Goal: Task Accomplishment & Management: Manage account settings

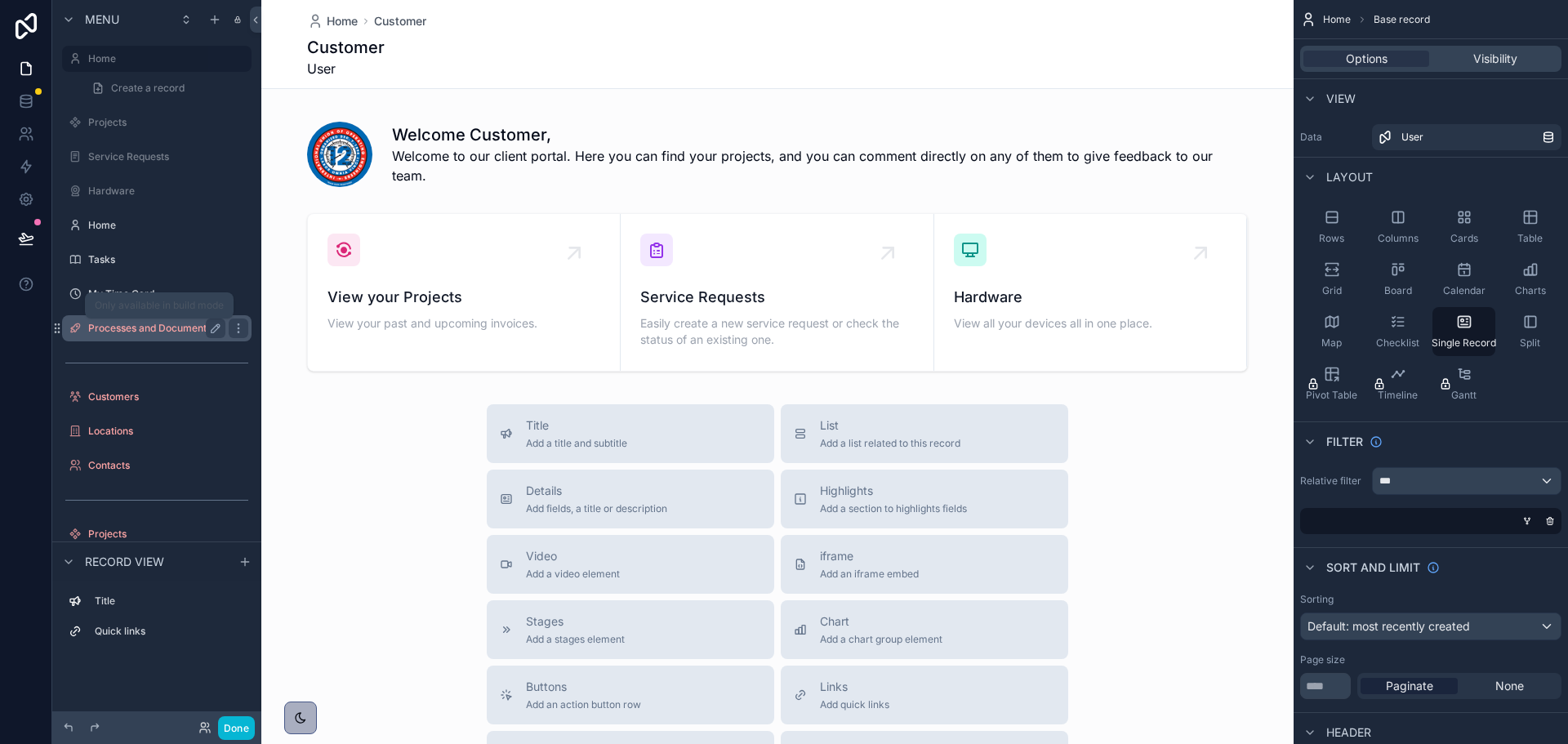
click at [169, 332] on label "Processes and Documentation" at bounding box center [158, 328] width 141 height 13
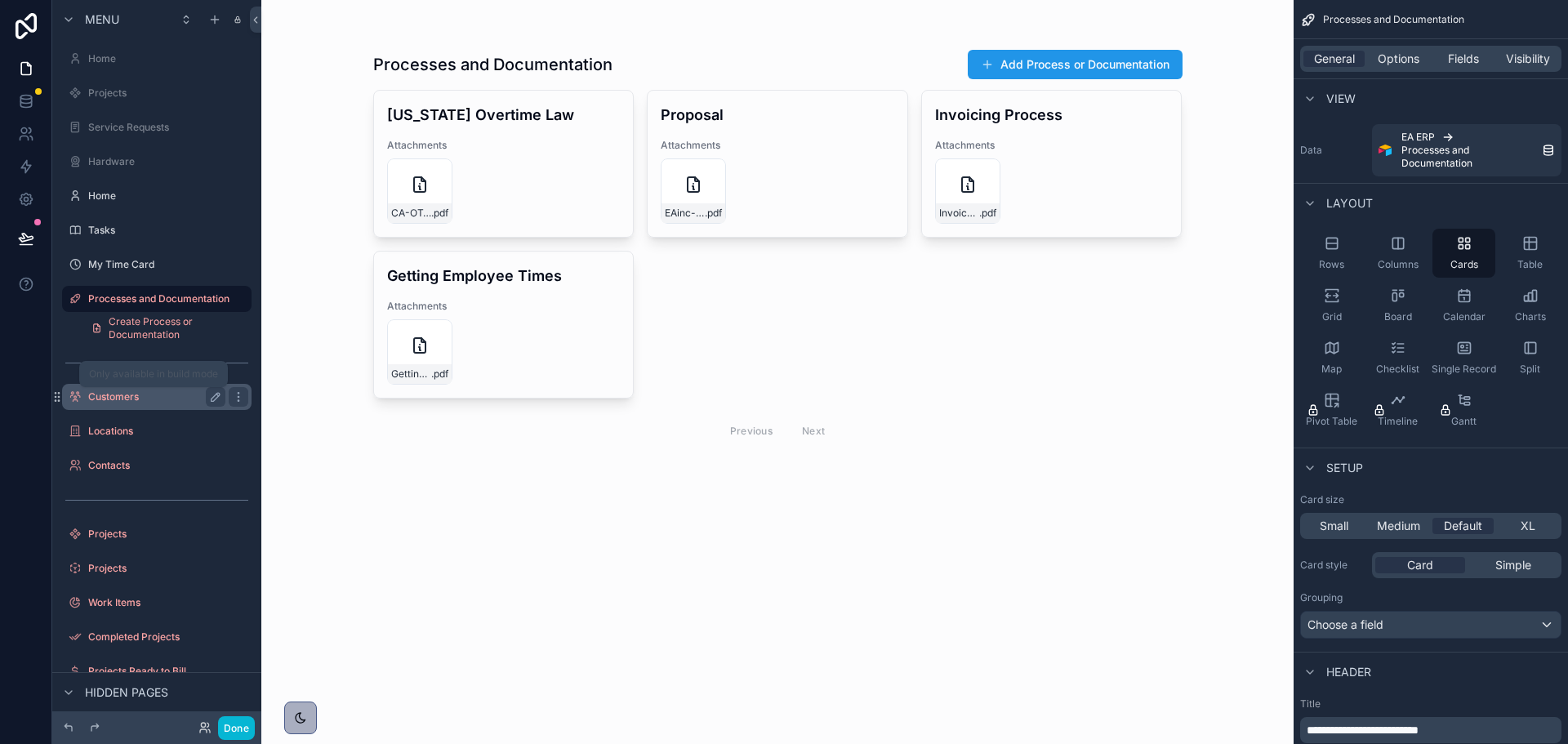
click at [117, 399] on label "Customers" at bounding box center [153, 396] width 130 height 13
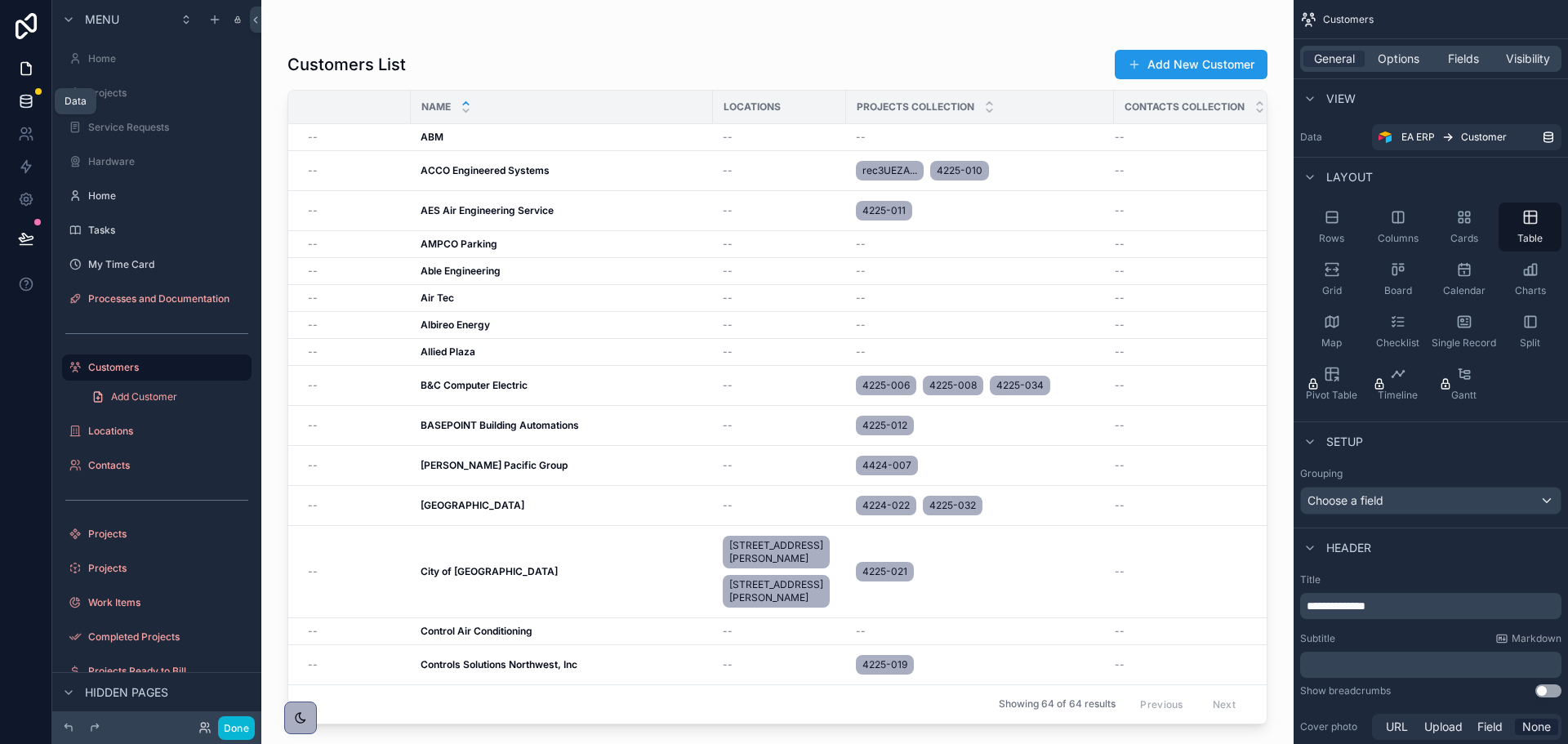
click at [31, 95] on icon at bounding box center [26, 101] width 17 height 17
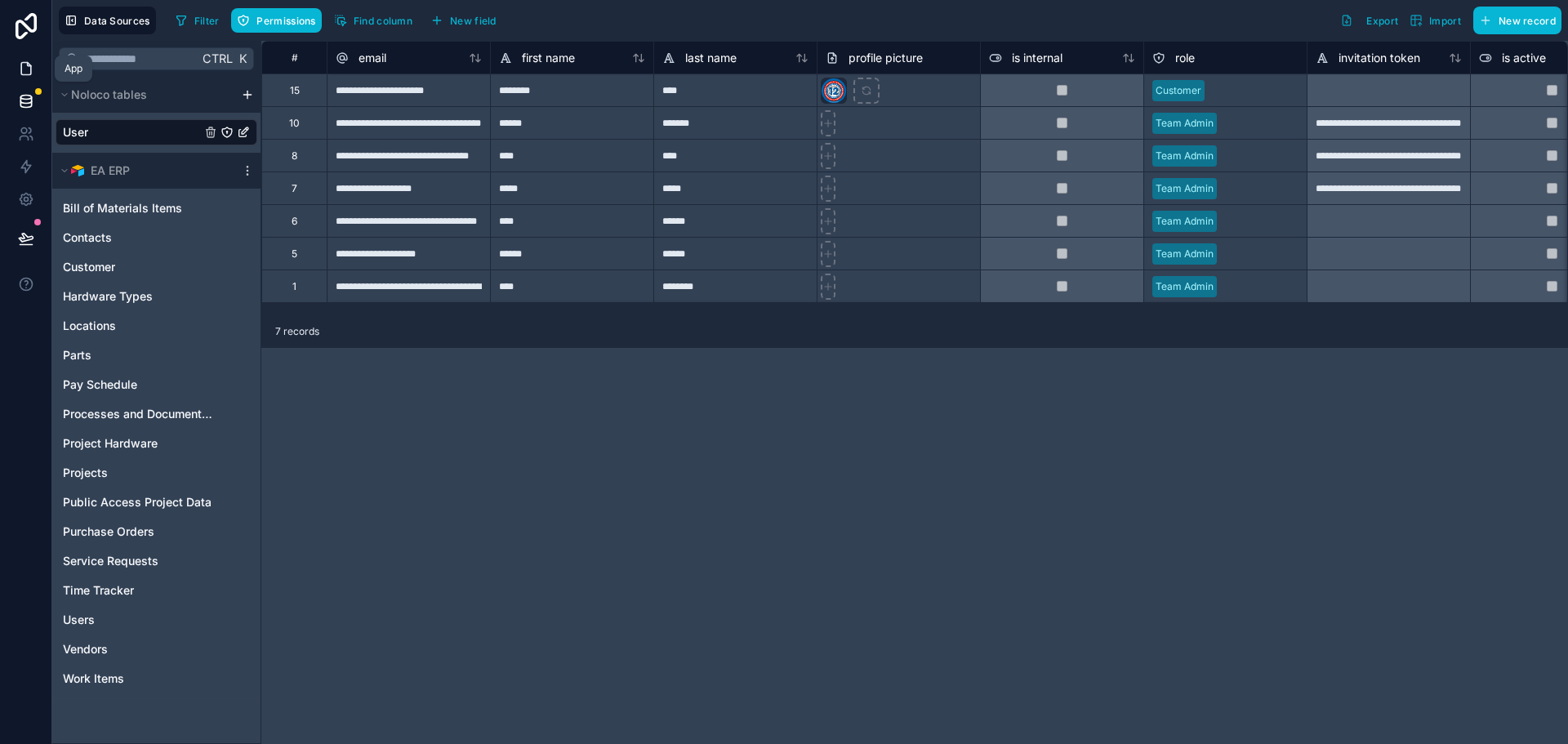
click at [20, 64] on icon at bounding box center [26, 68] width 17 height 17
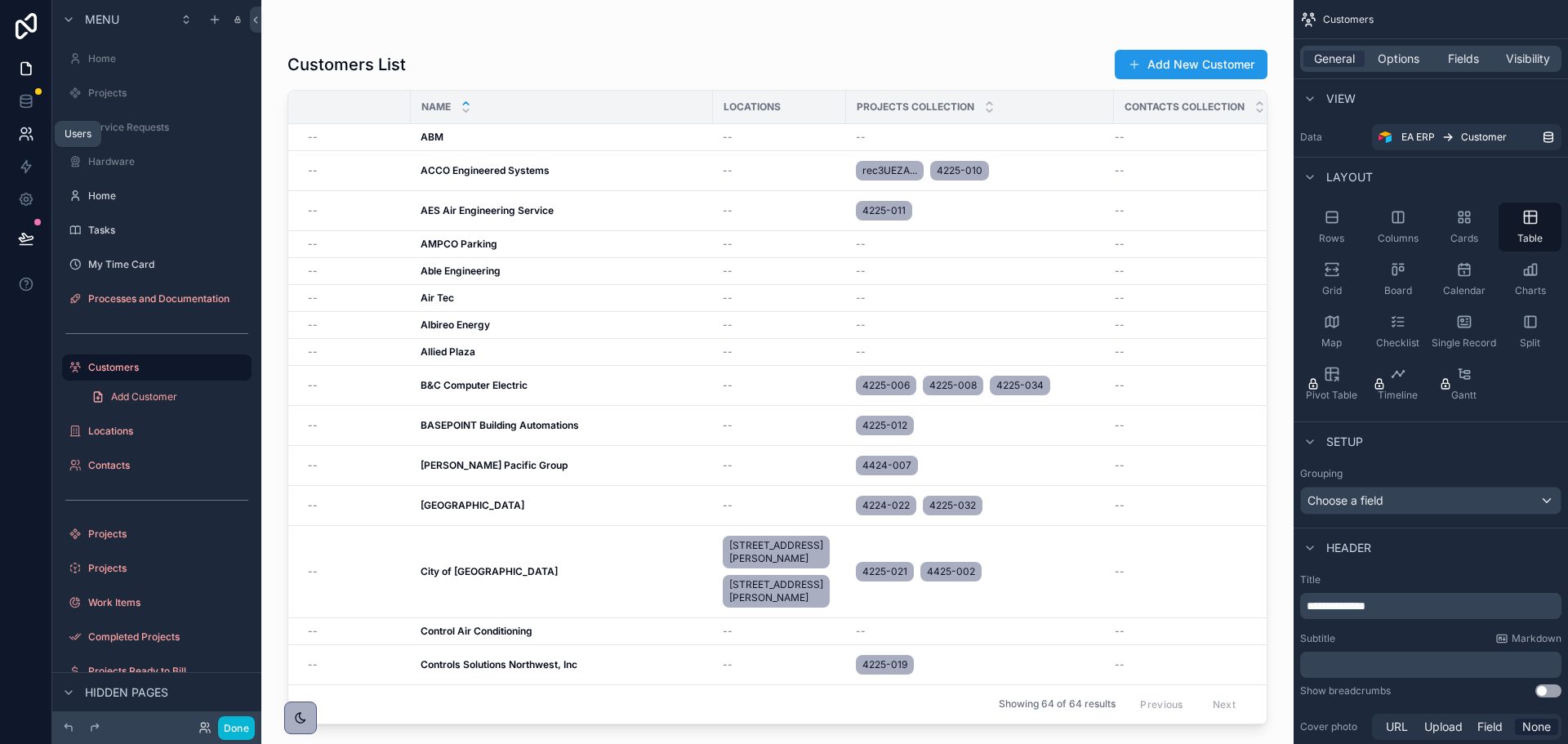
click at [26, 134] on icon at bounding box center [26, 133] width 17 height 17
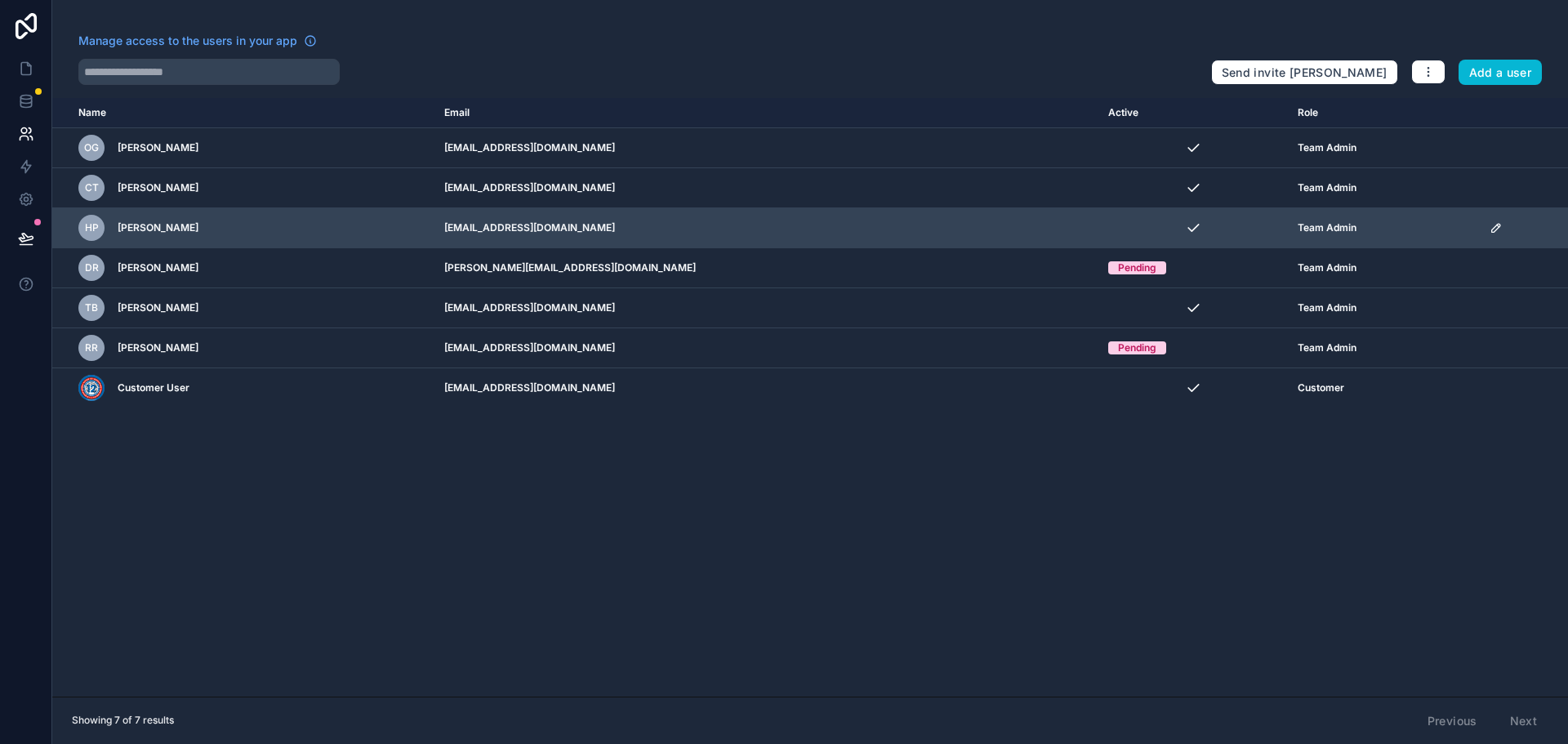
click at [1490, 228] on icon "scrollable content" at bounding box center [1496, 227] width 13 height 13
drag, startPoint x: 657, startPoint y: 226, endPoint x: 457, endPoint y: 230, distance: 200.0
click at [457, 230] on td "[EMAIL_ADDRESS][DOMAIN_NAME]" at bounding box center [767, 228] width 664 height 41
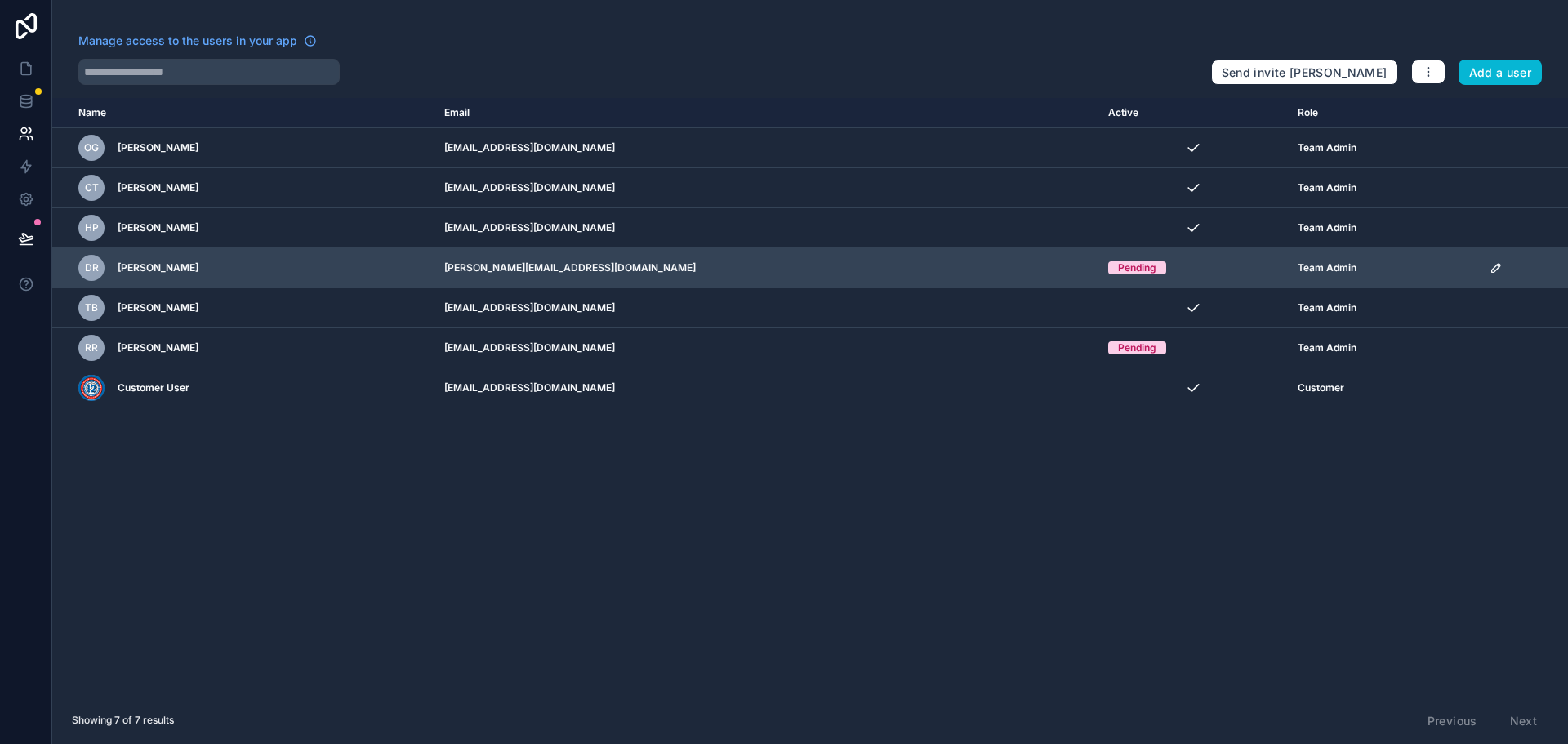
copy td "[EMAIL_ADDRESS][DOMAIN_NAME]"
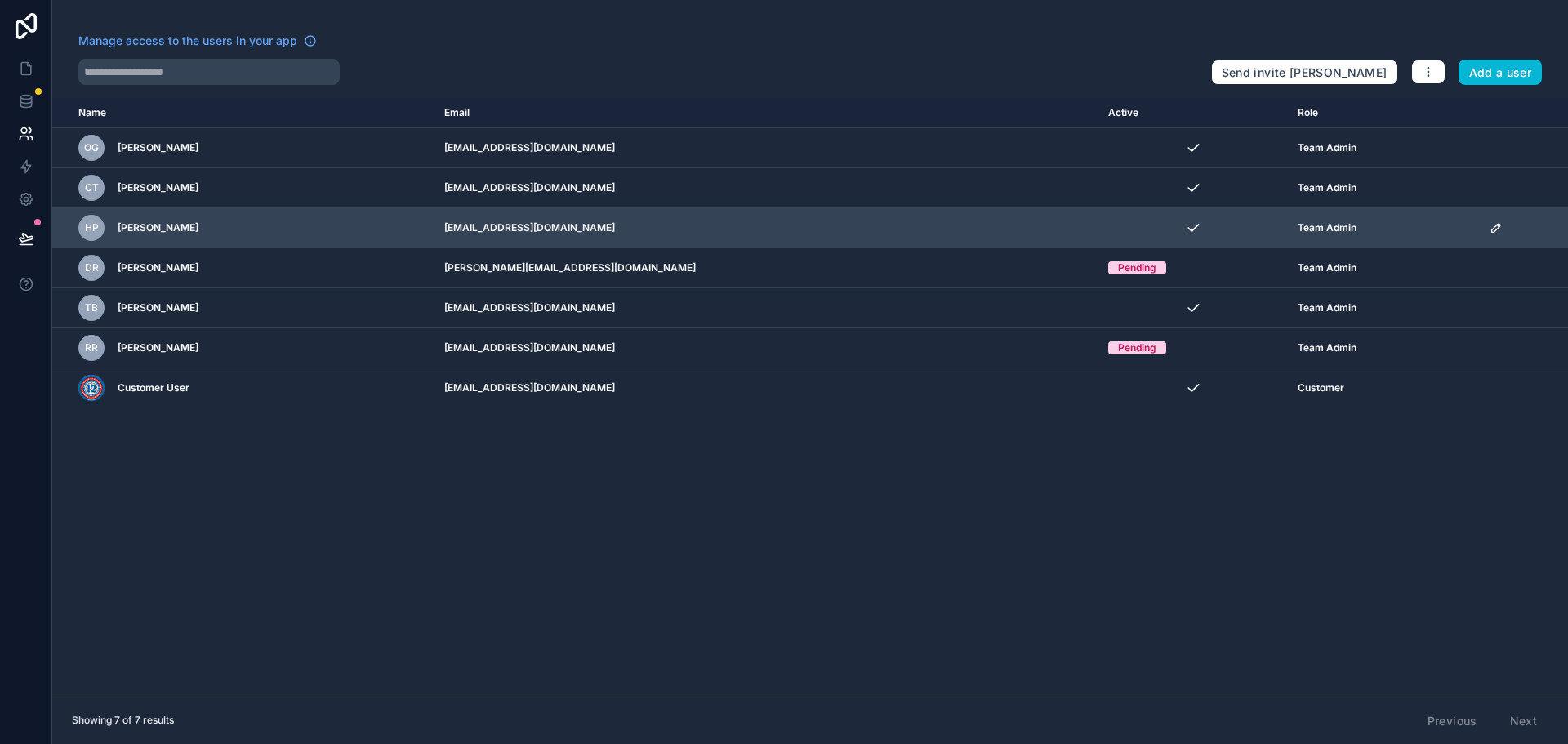
click at [1490, 233] on icon "scrollable content" at bounding box center [1496, 227] width 13 height 13
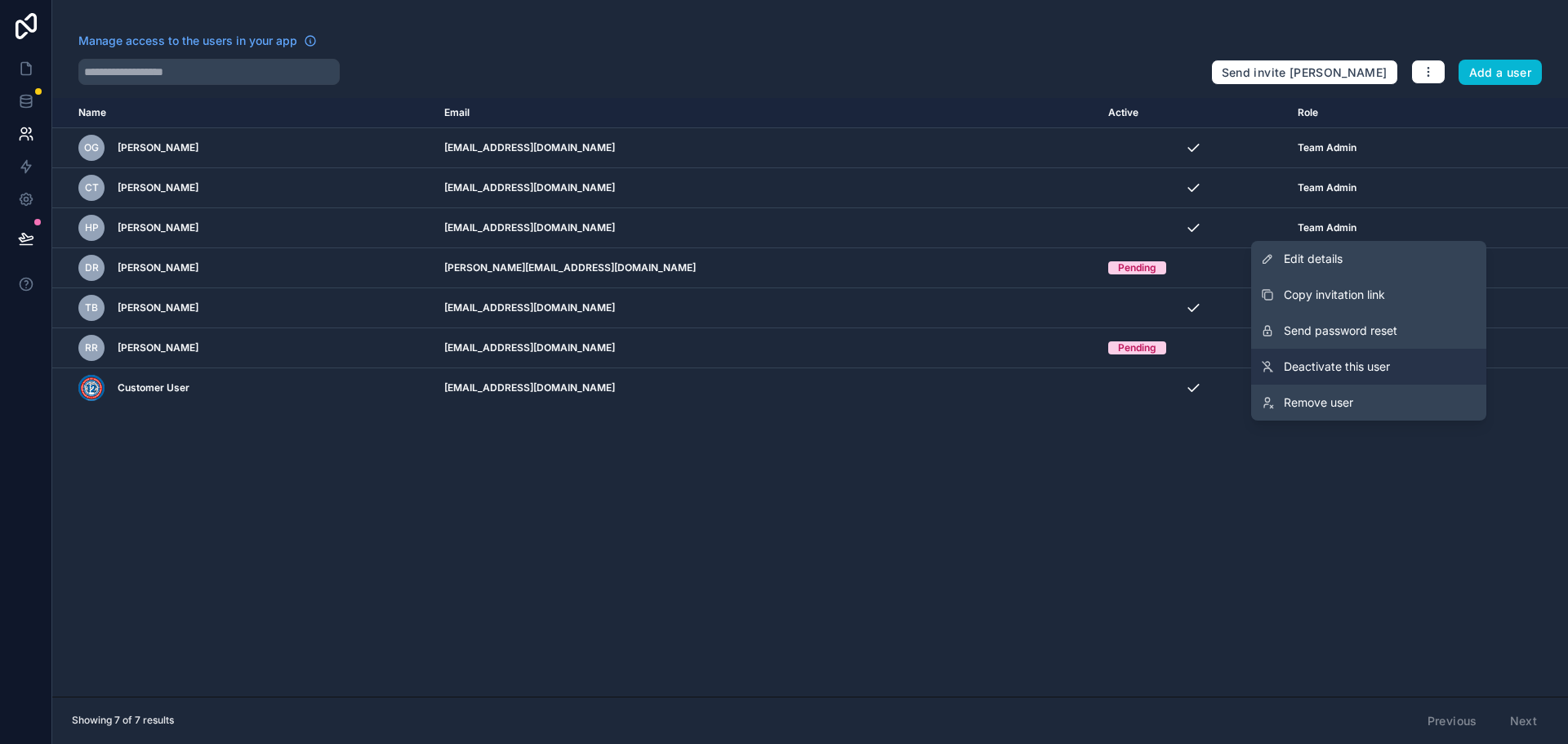
click at [1338, 362] on span "Deactivate this user" at bounding box center [1336, 367] width 106 height 17
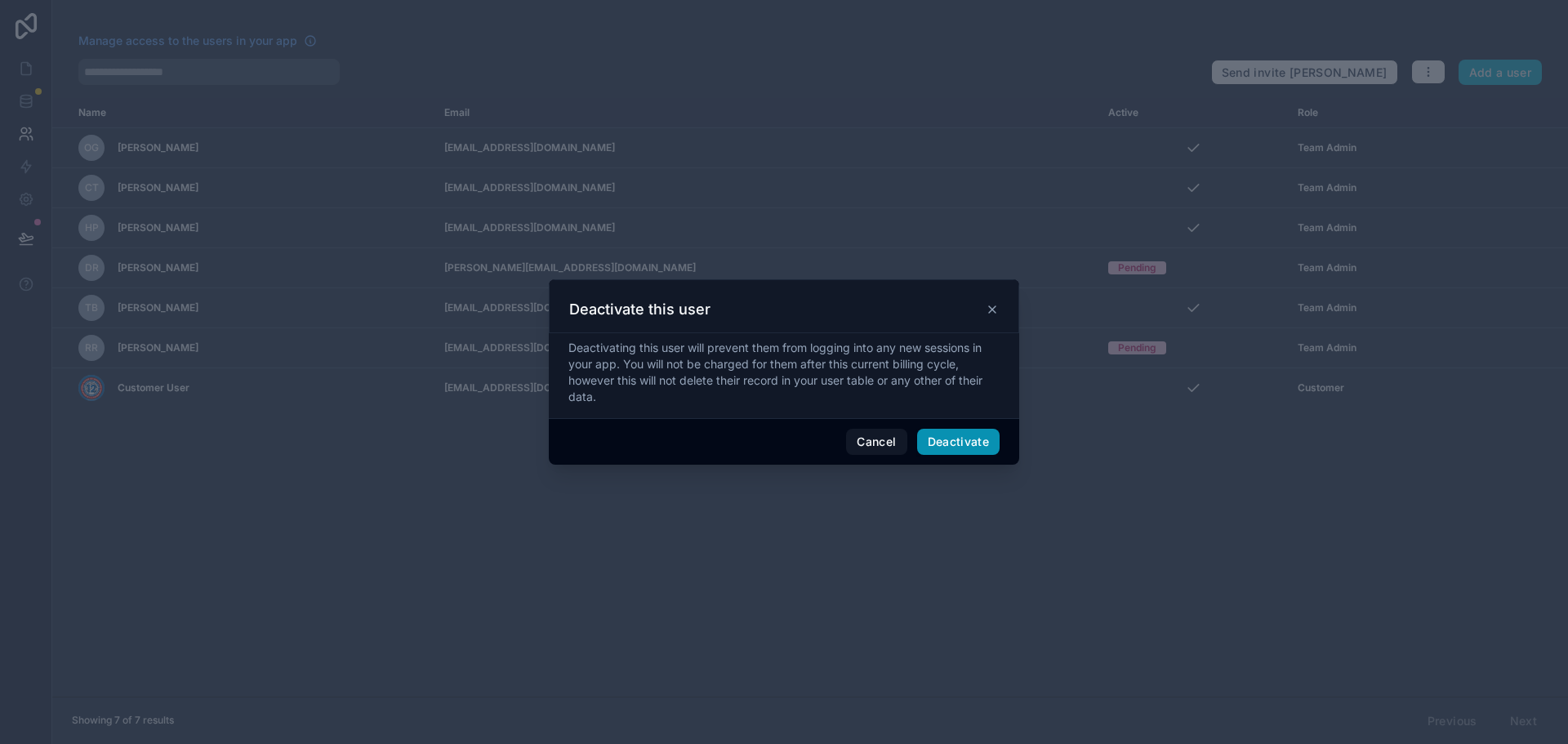
click at [958, 445] on button "Deactivate" at bounding box center [958, 442] width 83 height 26
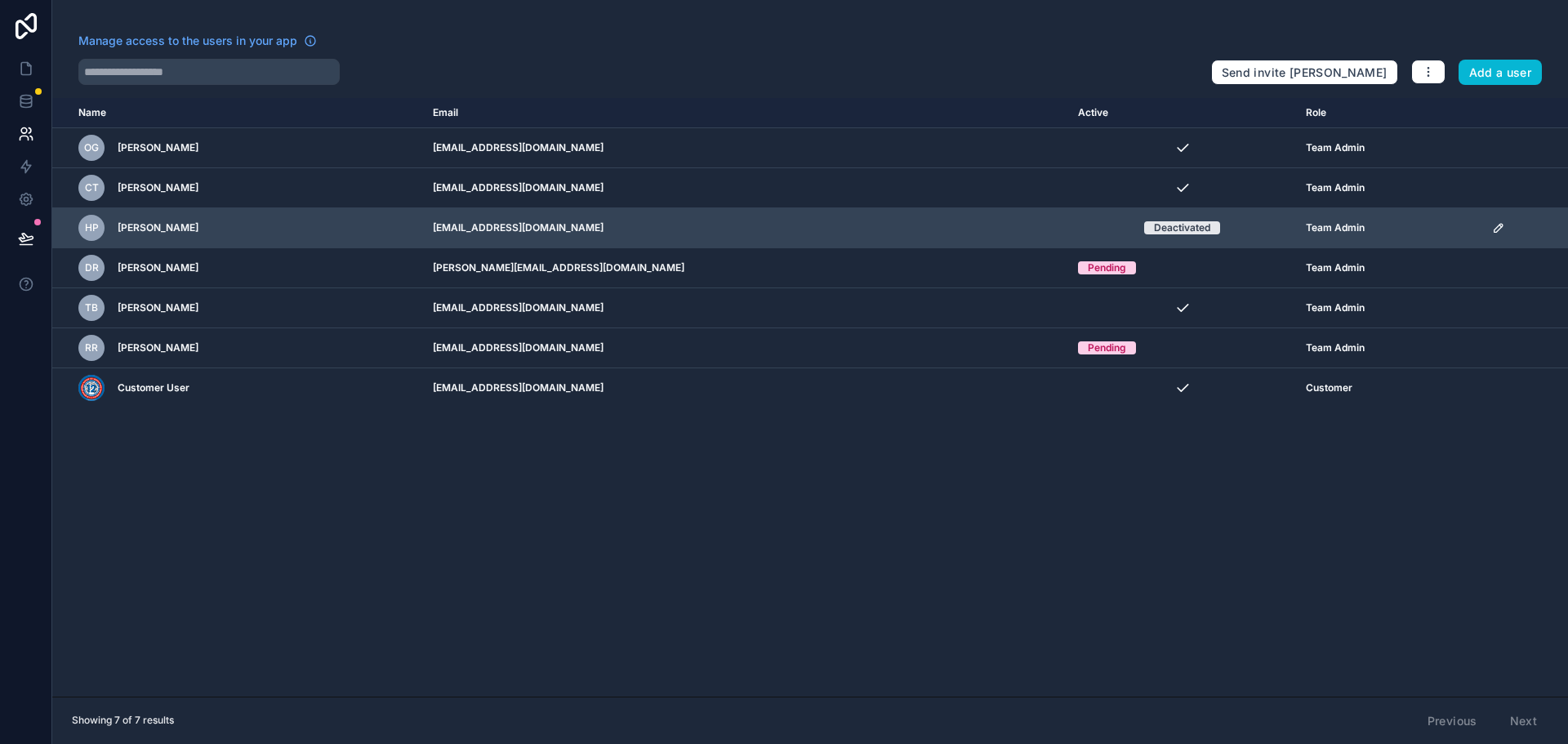
click at [1495, 226] on icon "scrollable content" at bounding box center [1499, 227] width 8 height 8
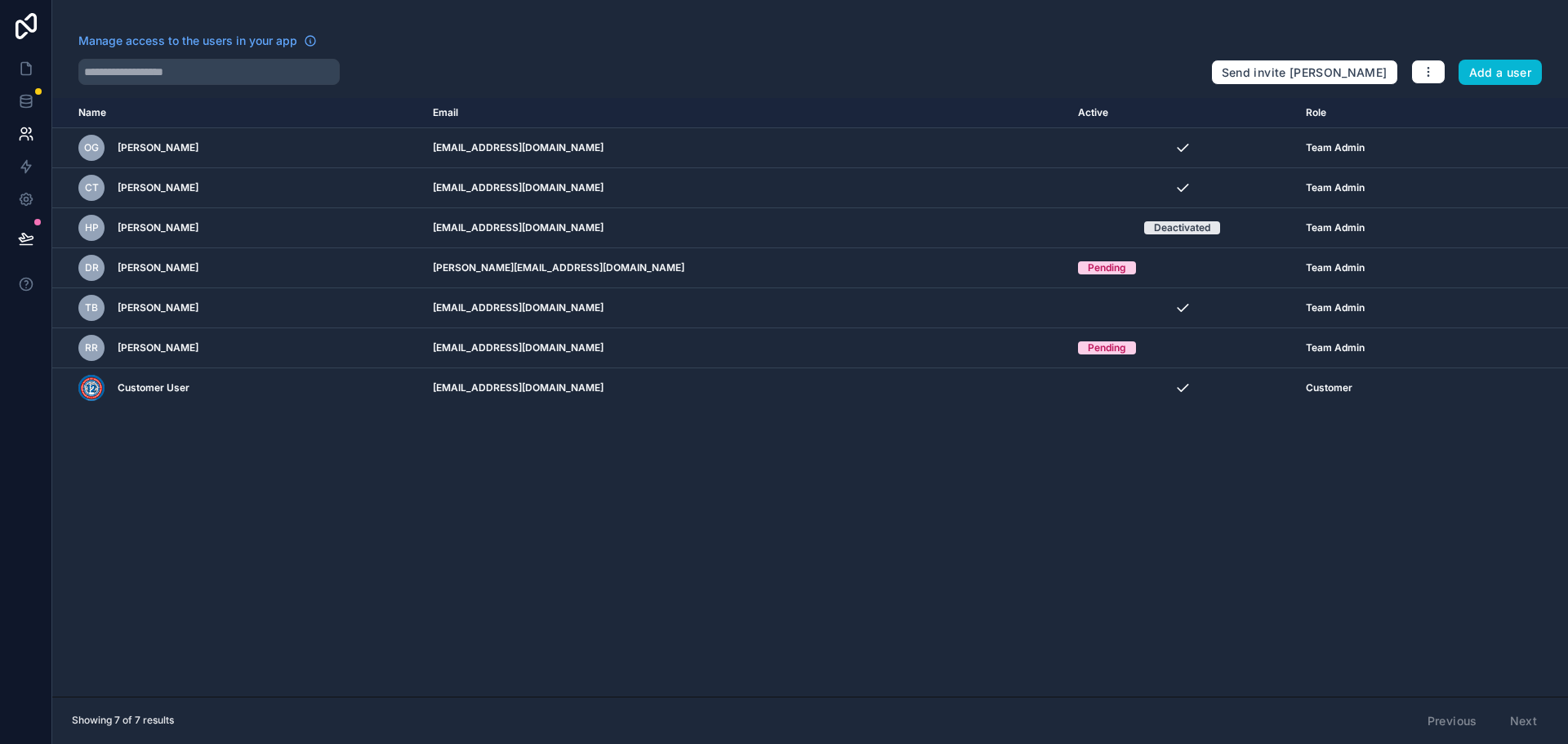
click at [1180, 456] on div "Name Email Active Role [DOMAIN_NAME] OG [PERSON_NAME] [EMAIL_ADDRESS][DOMAIN_NA…" at bounding box center [810, 397] width 1516 height 599
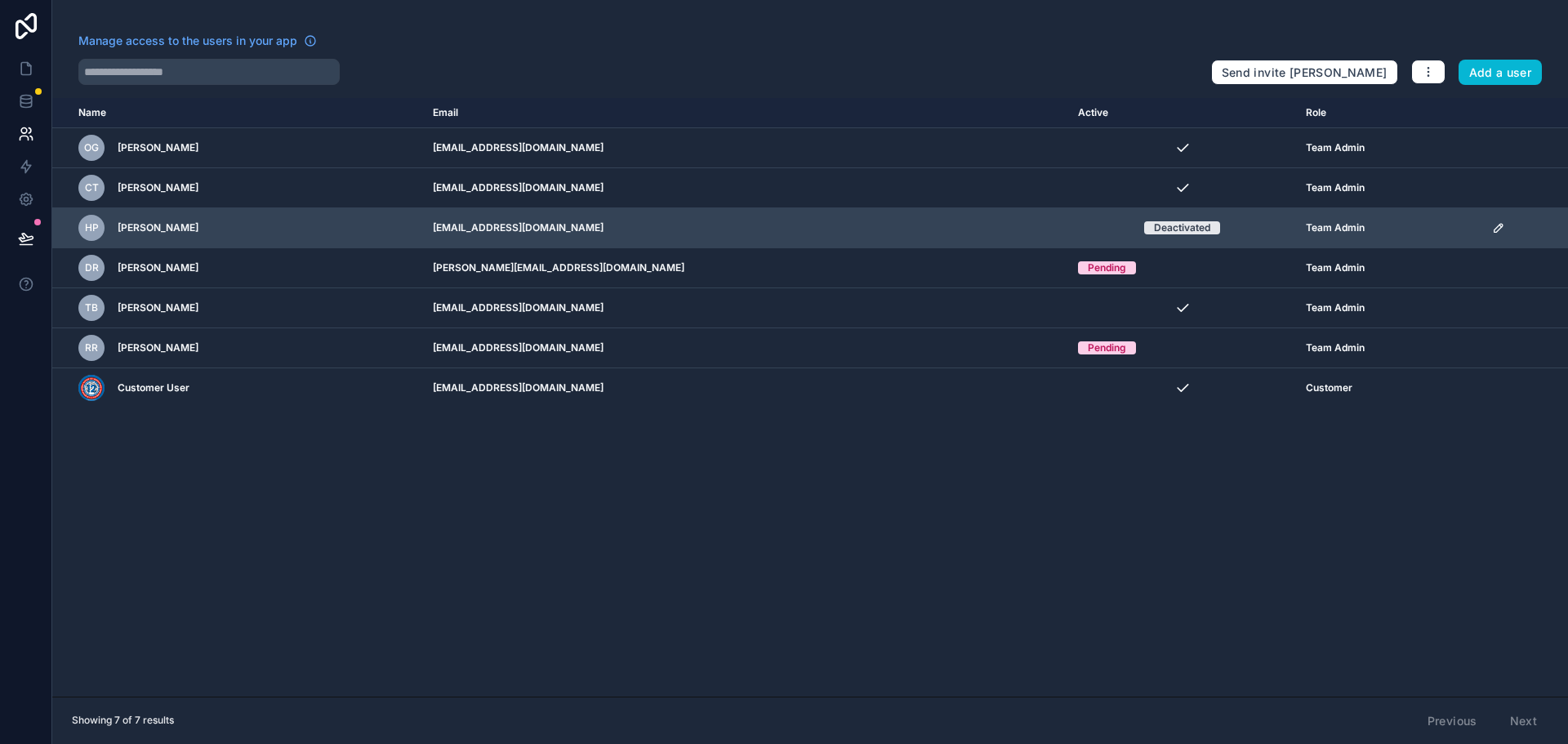
click at [1492, 228] on icon "scrollable content" at bounding box center [1498, 227] width 13 height 13
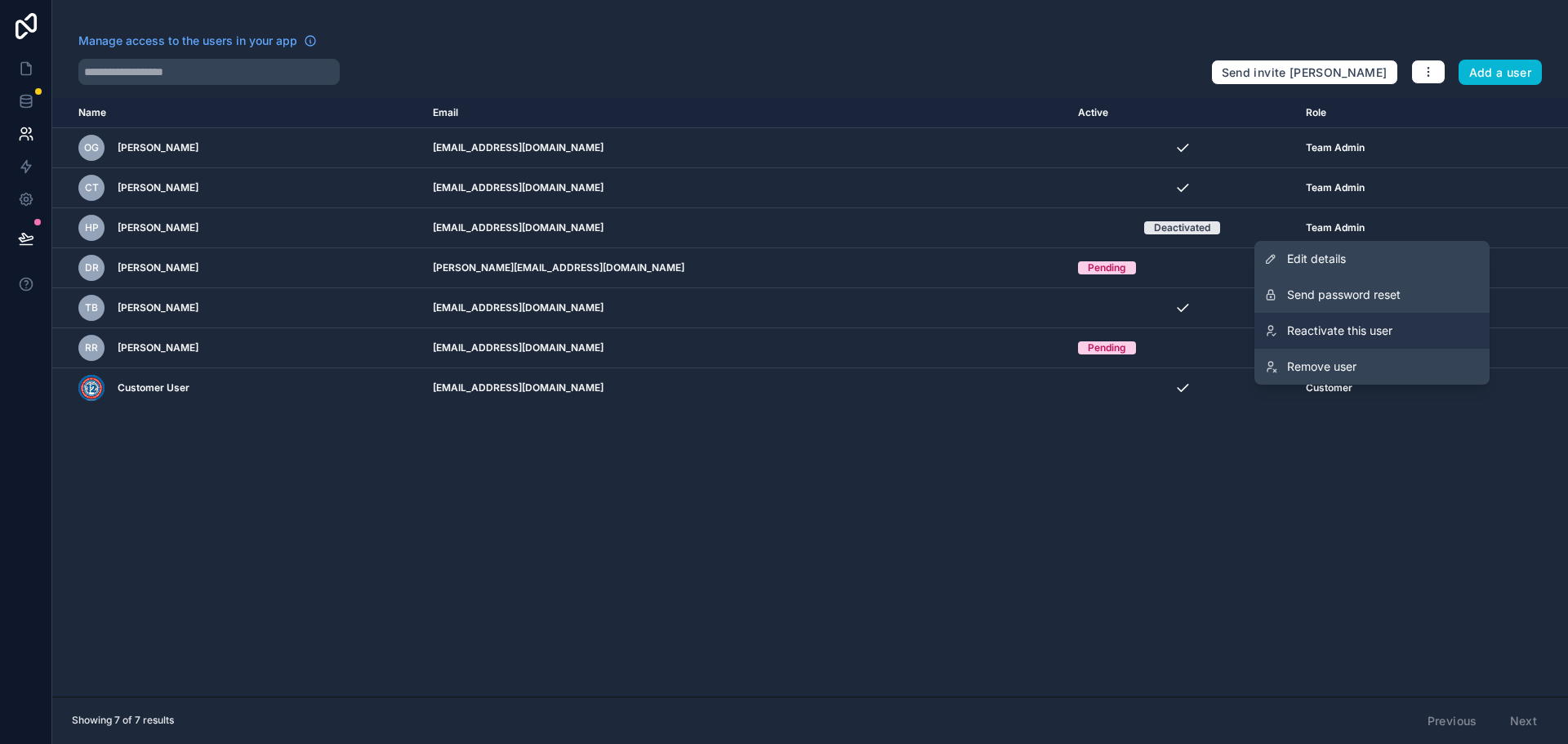
click at [1403, 321] on link "Reactivate this user" at bounding box center [1372, 331] width 235 height 36
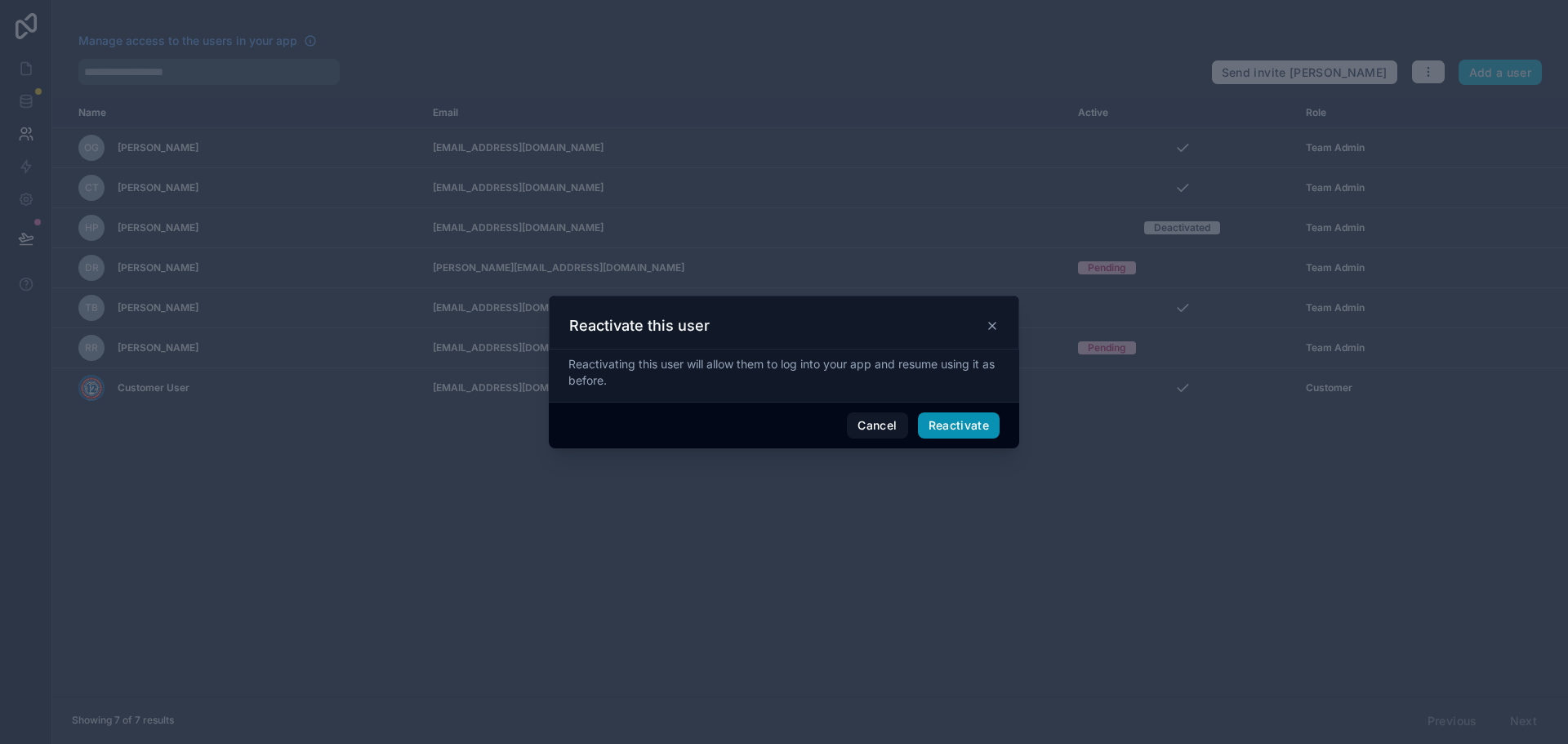
click at [962, 419] on button "Reactivate" at bounding box center [958, 425] width 82 height 26
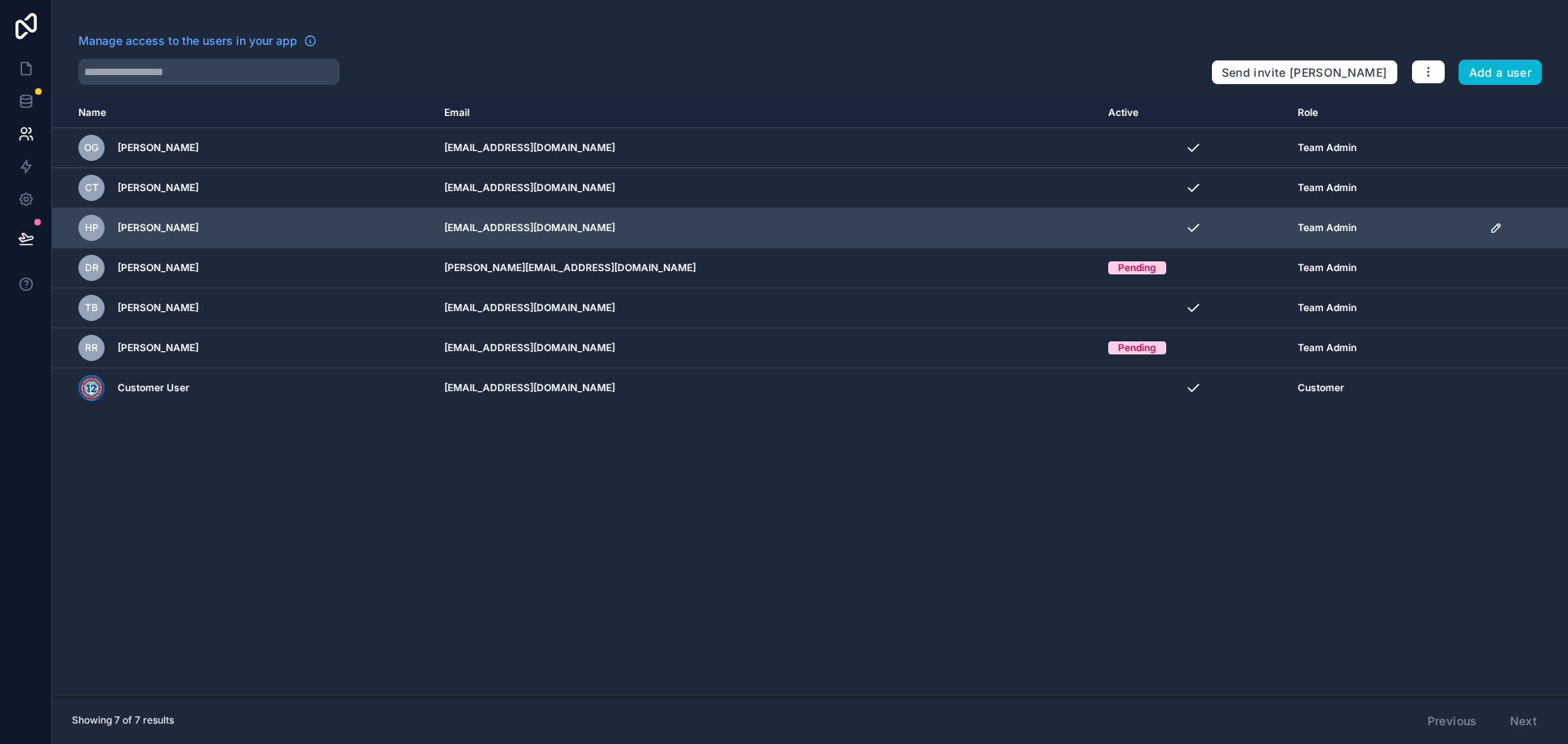
click at [1491, 221] on icon "scrollable content" at bounding box center [1496, 227] width 13 height 13
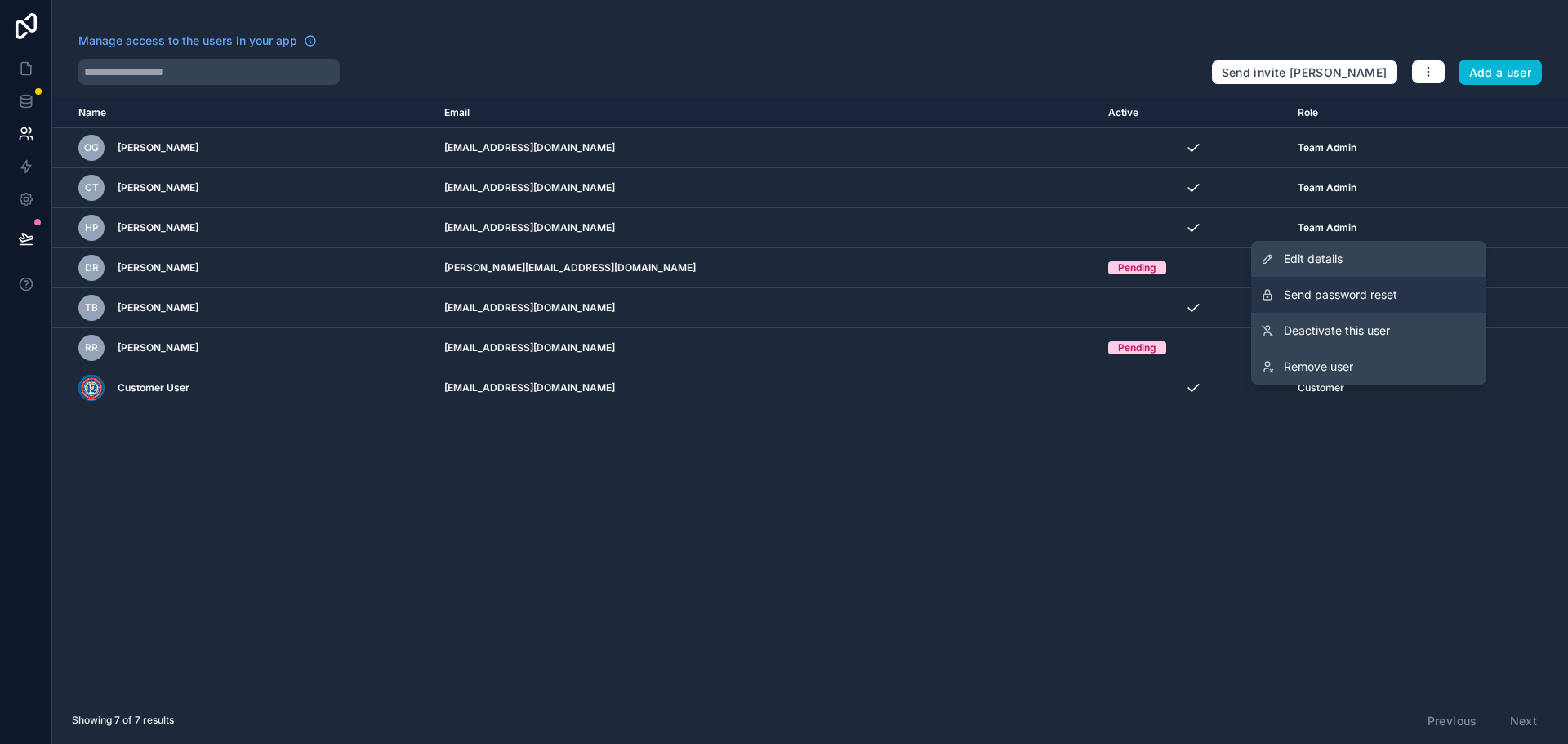
click at [1371, 287] on span "Send password reset" at bounding box center [1340, 294] width 114 height 17
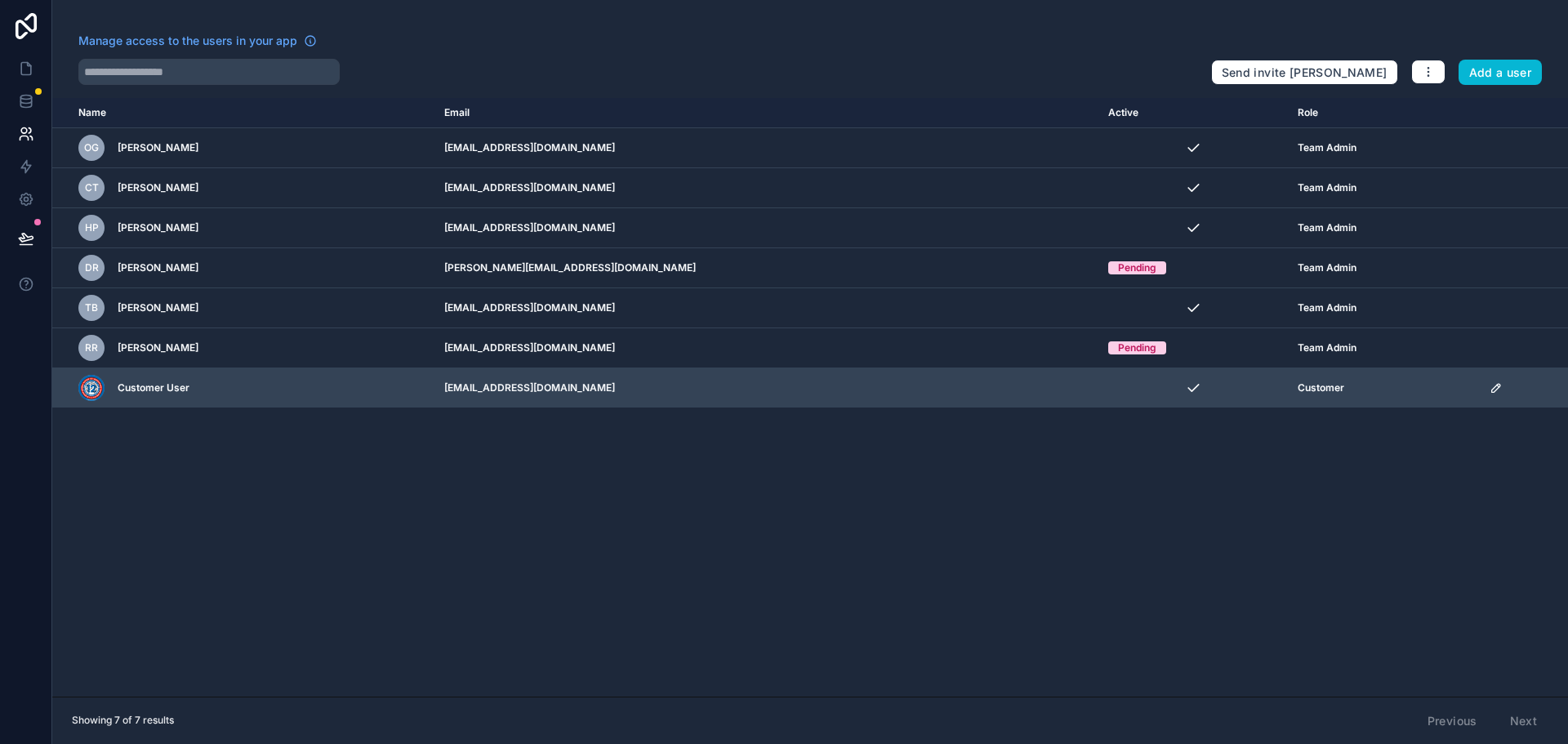
click at [1490, 387] on icon "scrollable content" at bounding box center [1496, 387] width 13 height 13
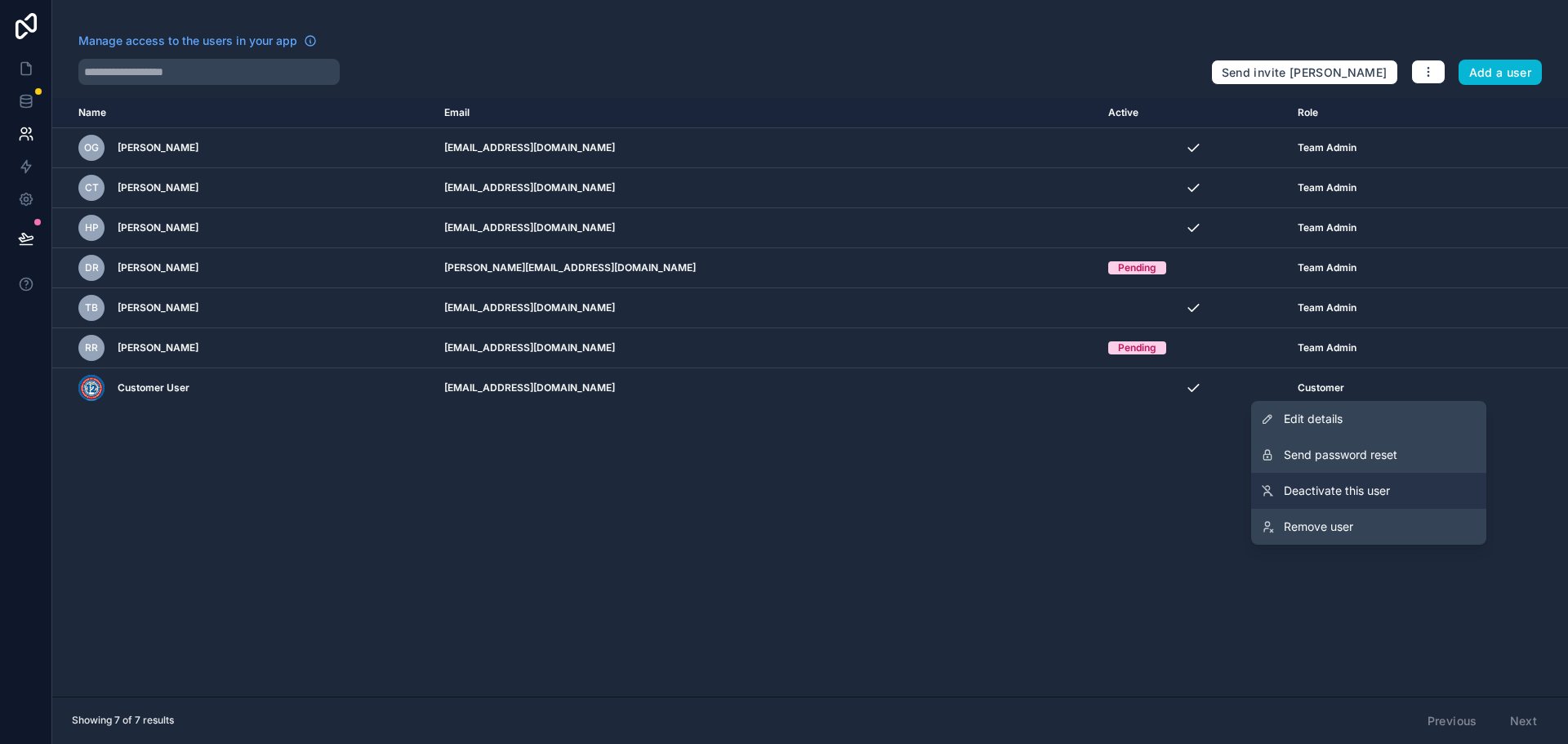
click at [1340, 480] on link "Deactivate this user" at bounding box center [1368, 491] width 235 height 36
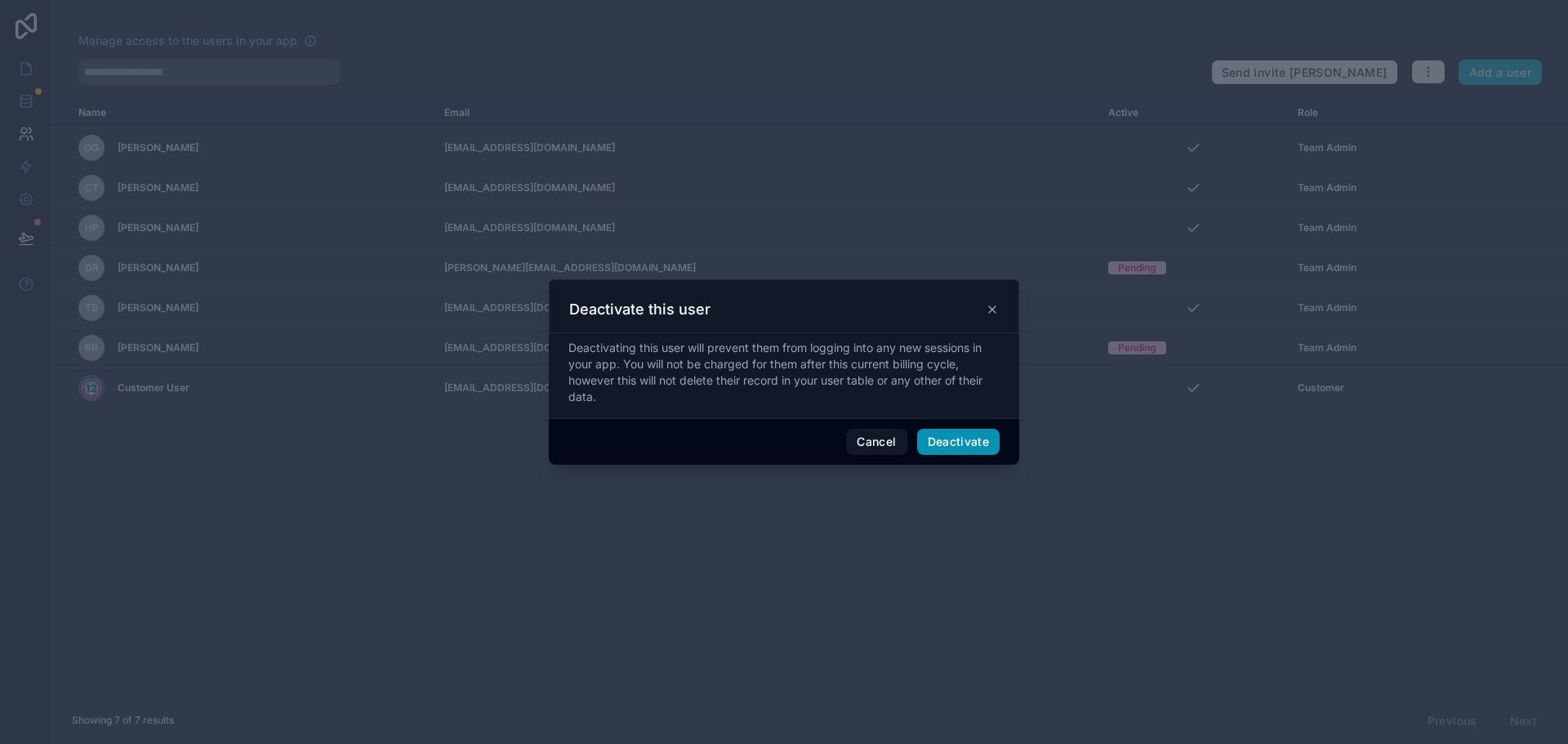
click at [970, 439] on button "Deactivate" at bounding box center [958, 442] width 83 height 26
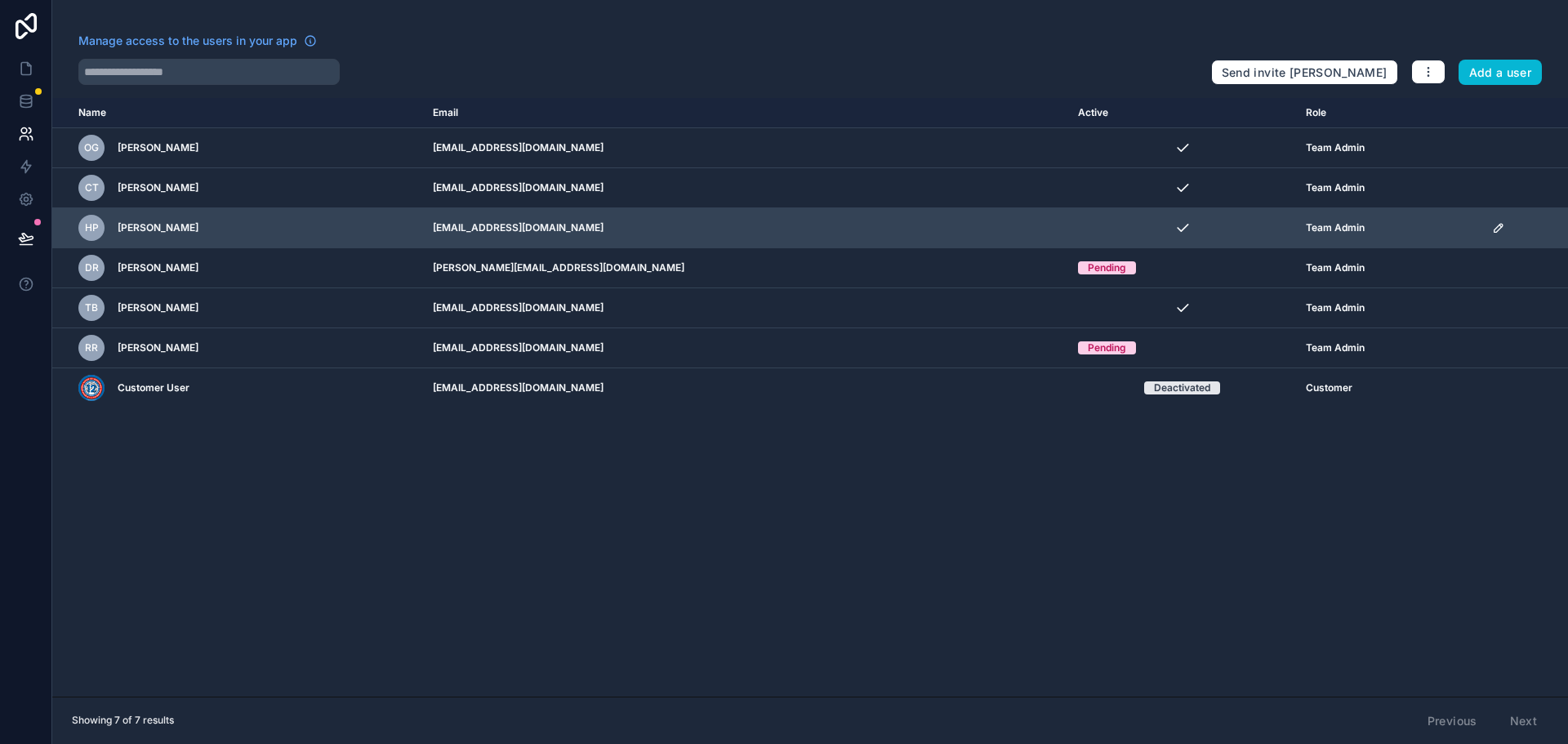
click at [1492, 227] on icon "scrollable content" at bounding box center [1498, 227] width 13 height 13
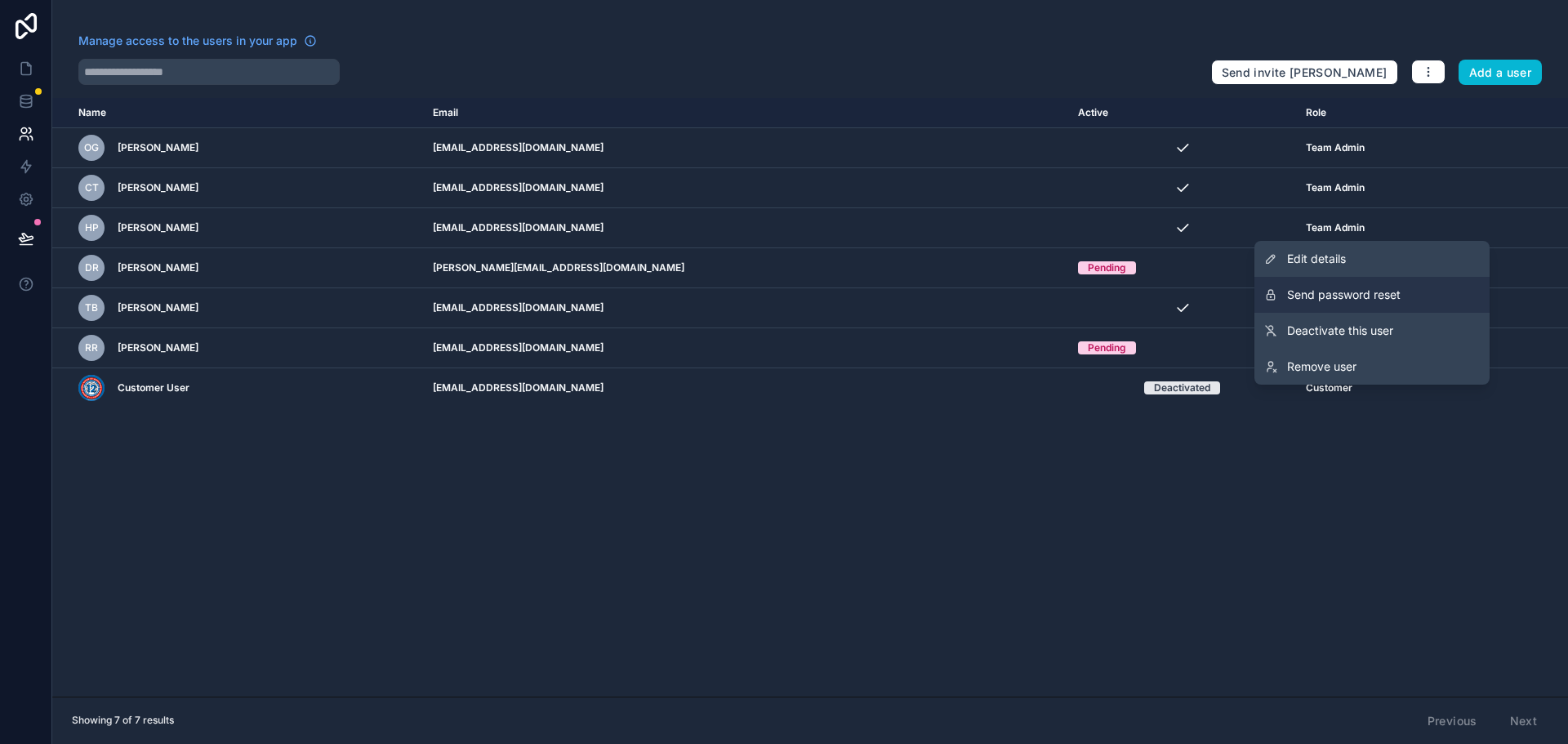
click at [1359, 294] on span "Send password reset" at bounding box center [1344, 294] width 114 height 17
